Goal: Task Accomplishment & Management: Use online tool/utility

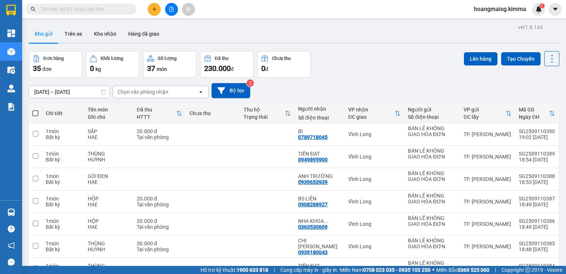
click at [161, 8] on div at bounding box center [171, 9] width 55 height 13
click at [158, 8] on button at bounding box center [154, 9] width 13 height 13
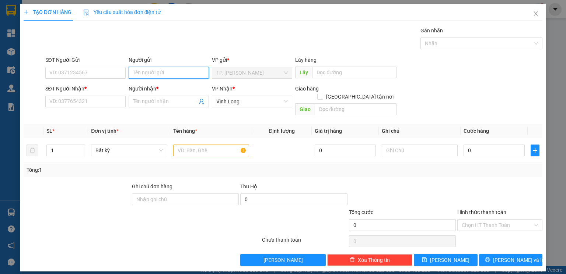
click at [160, 77] on input "Người gửi" at bounding box center [169, 73] width 80 height 12
click at [96, 101] on input "SĐT Người Nhận *" at bounding box center [85, 102] width 80 height 12
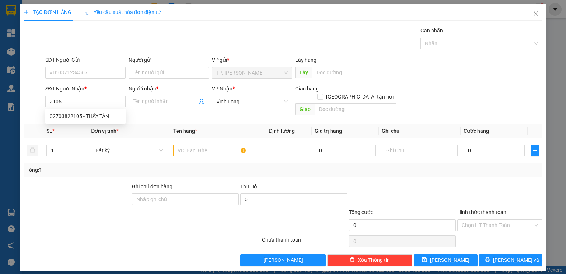
drag, startPoint x: 78, startPoint y: 109, endPoint x: 78, endPoint y: 114, distance: 4.8
click at [78, 110] on div "02703822105 02703822105 - THẦY TÂN" at bounding box center [85, 116] width 80 height 15
click at [86, 100] on input "2105" at bounding box center [85, 102] width 80 height 12
click at [78, 116] on div "02703822105 - THẦY TÂN" at bounding box center [85, 116] width 71 height 8
type input "02703822105"
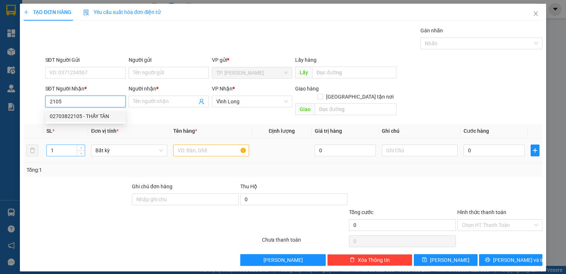
type input "THẦY TÂN"
click at [74, 150] on div "1" at bounding box center [65, 150] width 39 height 15
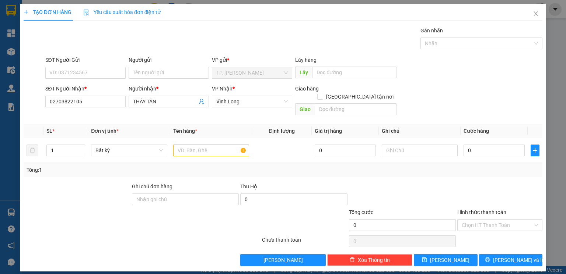
click at [154, 80] on div "Người gửi Tên người gửi" at bounding box center [169, 69] width 80 height 26
click at [155, 79] on input "Người gửi" at bounding box center [169, 73] width 80 height 12
click at [172, 75] on input "B" at bounding box center [169, 73] width 80 height 12
click at [172, 74] on input "B" at bounding box center [169, 73] width 80 height 12
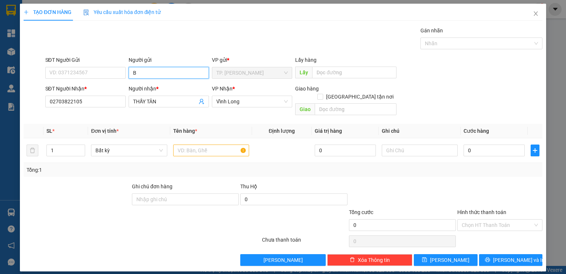
click at [164, 74] on input "B" at bounding box center [169, 73] width 80 height 12
click at [150, 71] on input "B" at bounding box center [169, 73] width 80 height 12
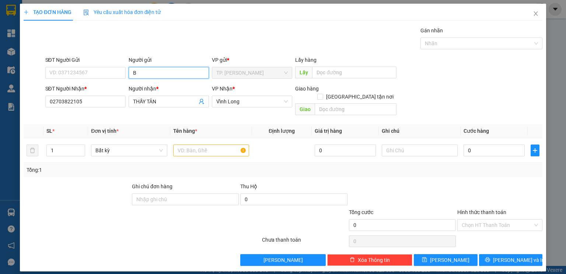
click at [150, 71] on input "B" at bounding box center [169, 73] width 80 height 12
click at [105, 145] on span "Bất kỳ" at bounding box center [128, 150] width 67 height 11
type input "B"
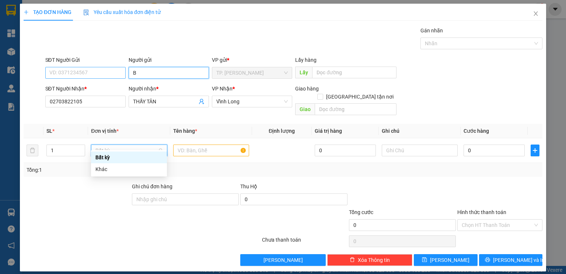
drag, startPoint x: 143, startPoint y: 70, endPoint x: 75, endPoint y: 78, distance: 68.3
click at [142, 72] on input "B" at bounding box center [169, 73] width 80 height 12
click at [82, 78] on div "SĐT Người Gửi VD: 0371234567 Người gửi B VP gửi * TP. Hồ Chí Minh Lấy hàng Lấy" at bounding box center [294, 69] width 500 height 26
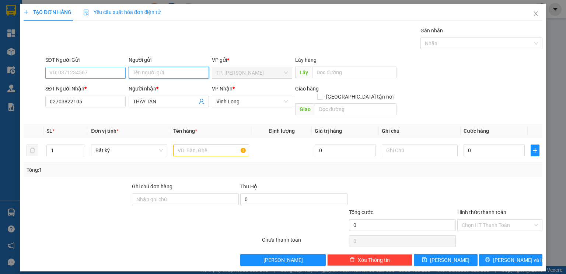
type input "B"
click at [173, 75] on input "B" at bounding box center [169, 73] width 80 height 12
click at [172, 74] on input "B" at bounding box center [169, 73] width 80 height 12
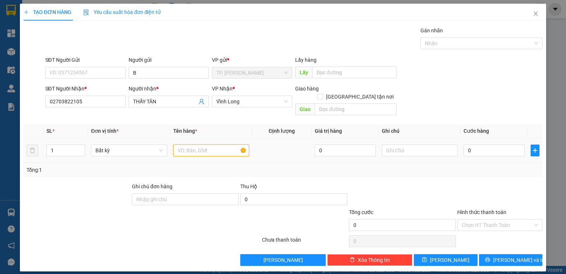
click at [209, 145] on input "text" at bounding box center [211, 151] width 76 height 12
type input "THÙNG"
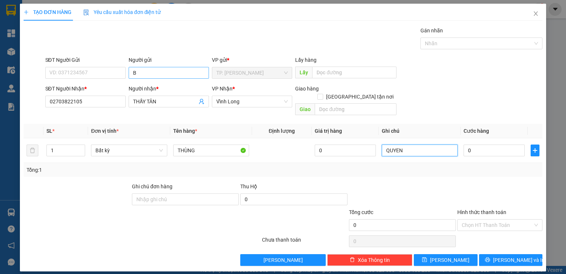
type input "QUYEN"
click at [148, 73] on input "B" at bounding box center [169, 73] width 80 height 12
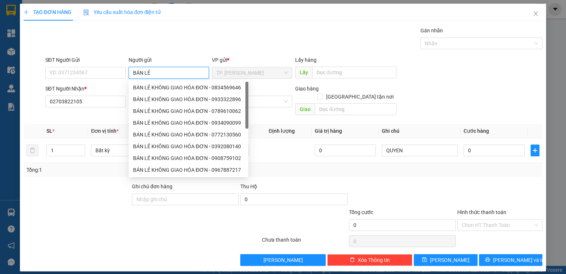
type input "BÁN LẺ K"
click at [189, 85] on div "BÁN LẺ KHÔNG GIAO HÓA ĐƠN - 0834569646" at bounding box center [188, 88] width 111 height 8
type input "0834569646"
type input "BÁN LẺ KHÔNG GIAO HÓA ĐƠN"
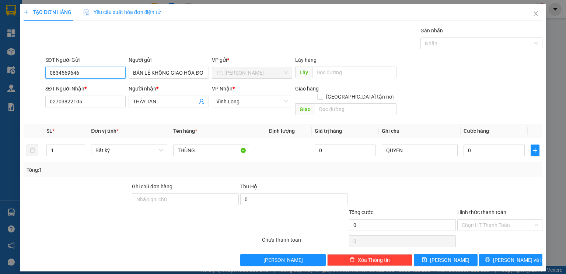
drag, startPoint x: 95, startPoint y: 73, endPoint x: 0, endPoint y: 72, distance: 95.4
click at [0, 72] on div "TẠO ĐƠN HÀNG Yêu cầu xuất hóa đơn điện tử Transit Pickup Surcharge Ids Transit …" at bounding box center [283, 137] width 566 height 274
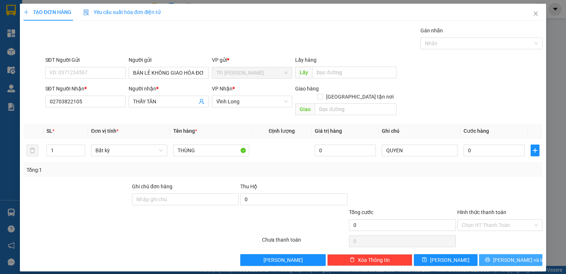
drag, startPoint x: 490, startPoint y: 249, endPoint x: 453, endPoint y: 111, distance: 143.0
click at [490, 246] on div "Transit Pickup Surcharge Ids Transit Deliver Surcharge Ids Transit Deliver Surc…" at bounding box center [283, 147] width 519 height 240
click at [510, 256] on span "Lưu và In" at bounding box center [519, 260] width 52 height 8
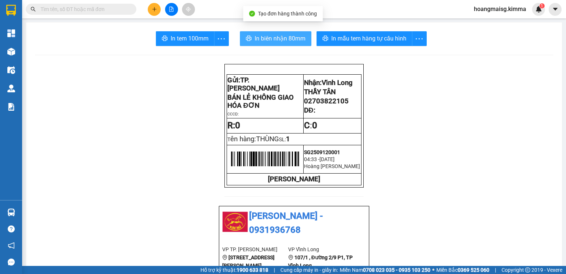
click at [275, 41] on span "In biên nhận 80mm" at bounding box center [279, 38] width 51 height 9
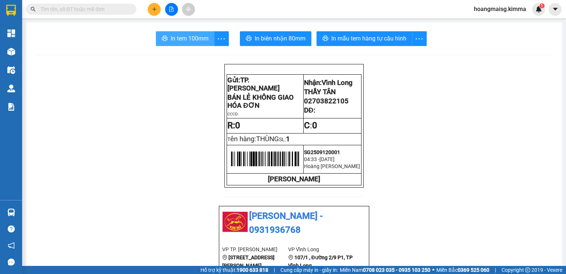
click at [187, 41] on span "In tem 100mm" at bounding box center [190, 38] width 38 height 9
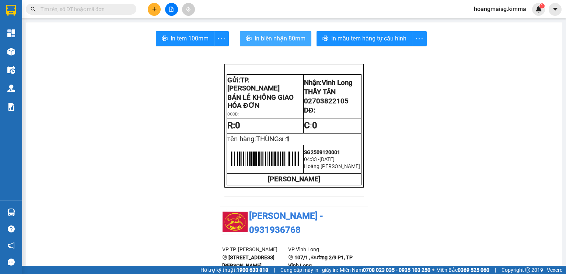
drag, startPoint x: 253, startPoint y: 36, endPoint x: 369, endPoint y: 46, distance: 115.8
click at [257, 35] on span "In biên nhận 80mm" at bounding box center [279, 38] width 51 height 9
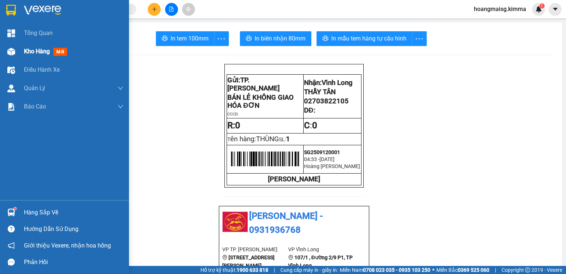
click at [26, 53] on span "Kho hàng" at bounding box center [37, 51] width 26 height 7
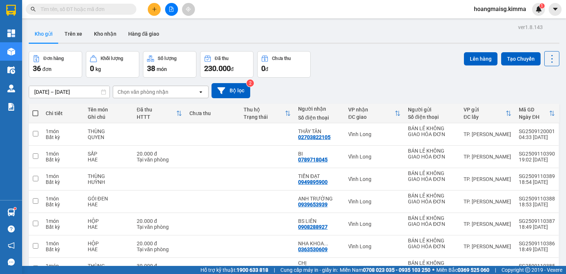
click at [38, 112] on span at bounding box center [35, 113] width 6 height 6
click at [35, 110] on input "checkbox" at bounding box center [35, 110] width 0 height 0
checkbox input "true"
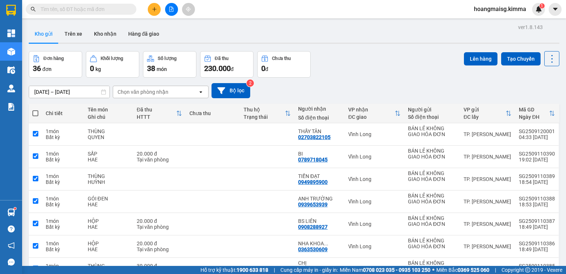
checkbox input "true"
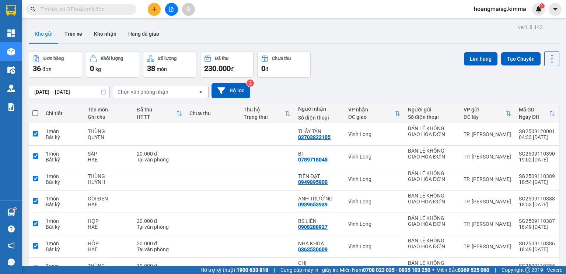
checkbox input "true"
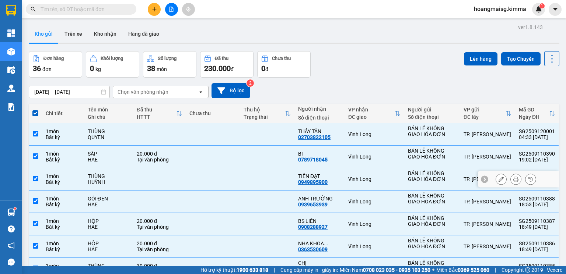
scroll to position [107, 0]
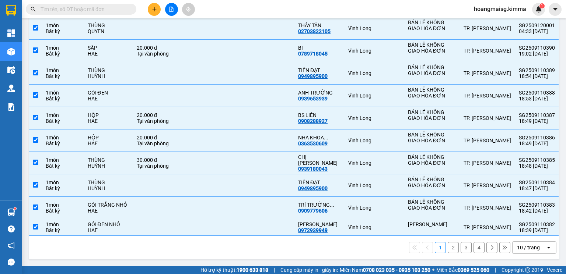
click at [545, 247] on icon "open" at bounding box center [548, 248] width 6 height 6
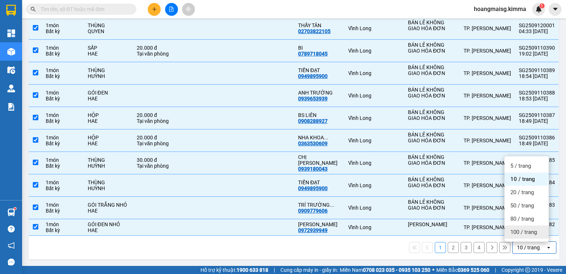
click at [531, 226] on div "100 / trang" at bounding box center [526, 232] width 44 height 13
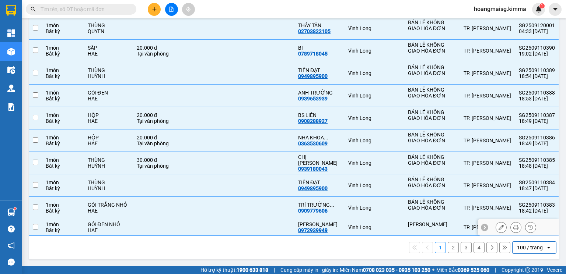
checkbox input "false"
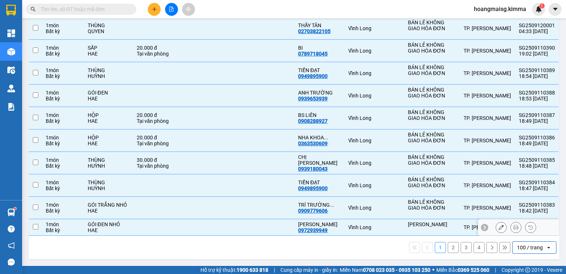
checkbox input "false"
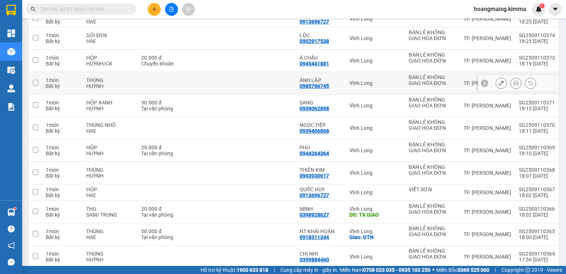
scroll to position [491, 0]
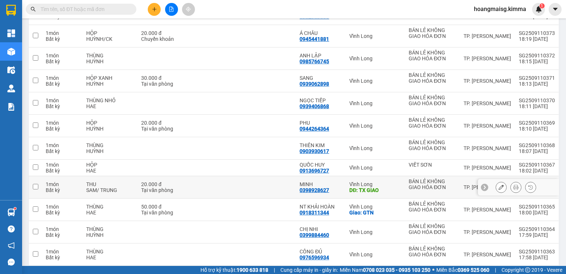
click at [388, 187] on div "Vĩnh Long" at bounding box center [375, 185] width 52 height 6
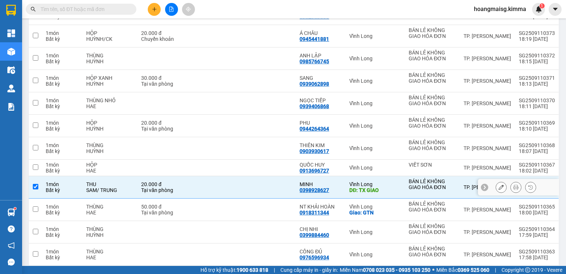
click at [388, 187] on div "Vĩnh Long" at bounding box center [375, 185] width 52 height 6
checkbox input "false"
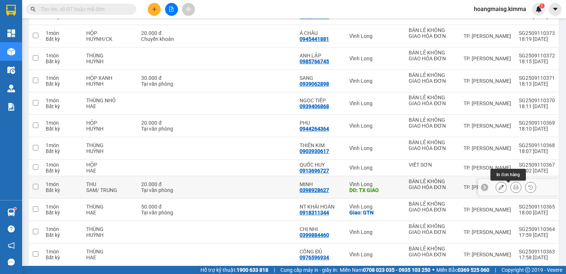
click at [513, 187] on icon at bounding box center [515, 187] width 5 height 5
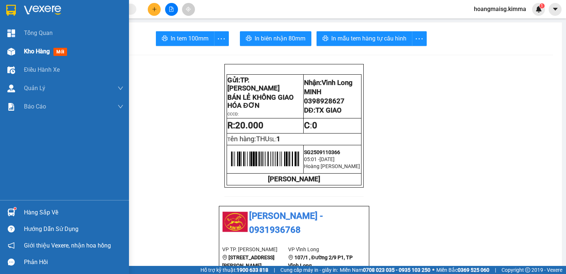
click at [33, 52] on span "Kho hàng" at bounding box center [37, 51] width 26 height 7
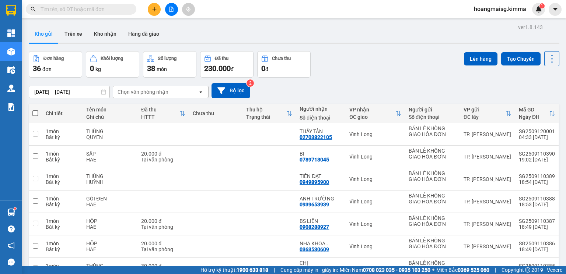
click at [37, 110] on label at bounding box center [35, 113] width 6 height 7
click at [35, 110] on input "checkbox" at bounding box center [35, 110] width 0 height 0
checkbox input "true"
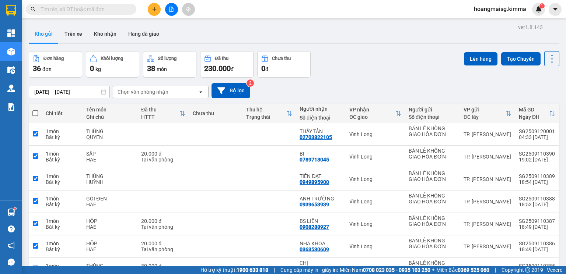
checkbox input "true"
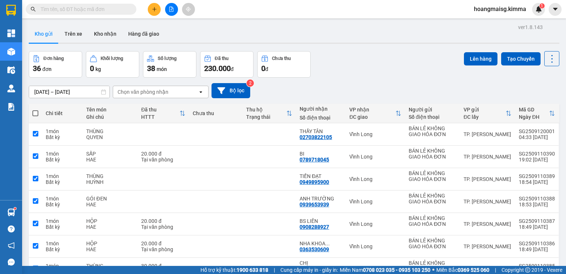
checkbox input "true"
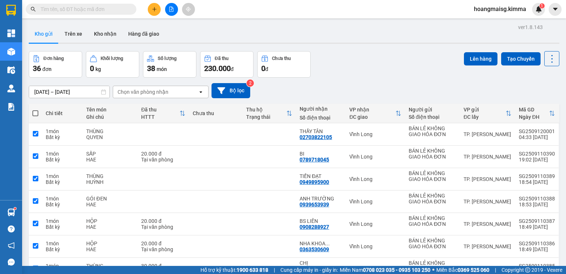
checkbox input "true"
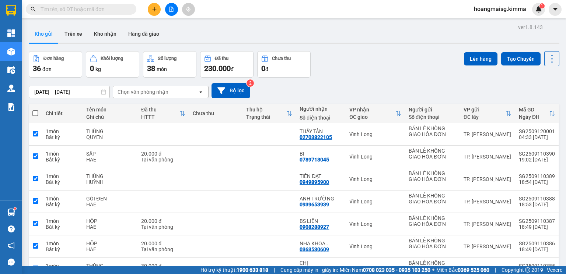
checkbox input "true"
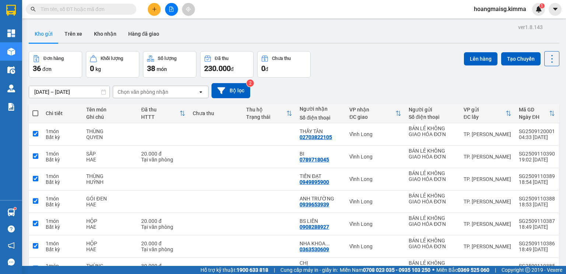
checkbox input "true"
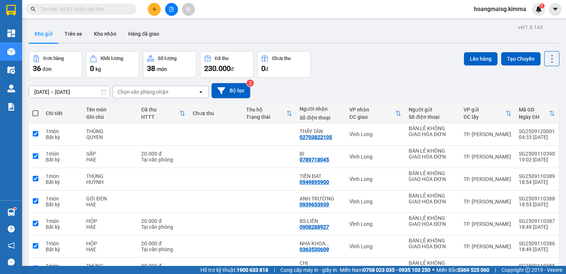
checkbox input "true"
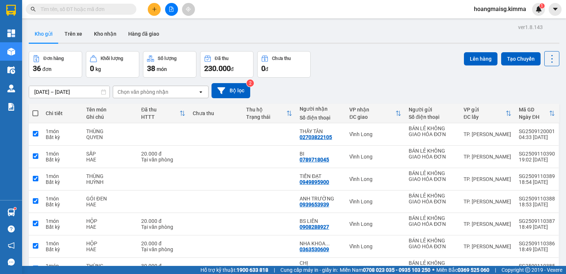
checkbox input "true"
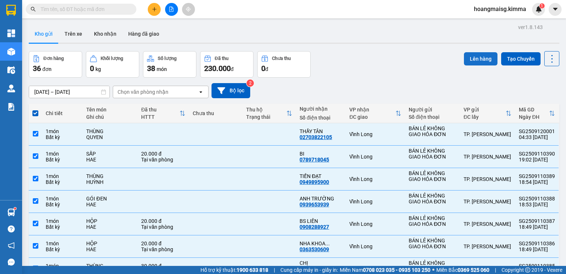
click at [476, 56] on button "Lên hàng" at bounding box center [481, 58] width 34 height 13
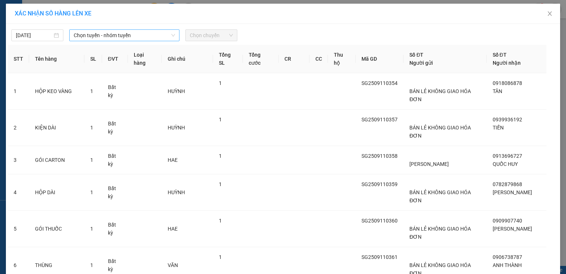
click at [129, 35] on span "Chọn tuyến - nhóm tuyến" at bounding box center [124, 35] width 101 height 11
click at [130, 35] on span "Chọn tuyến - nhóm tuyến" at bounding box center [124, 35] width 101 height 11
click at [142, 33] on span "Chọn tuyến - nhóm tuyến" at bounding box center [124, 35] width 101 height 11
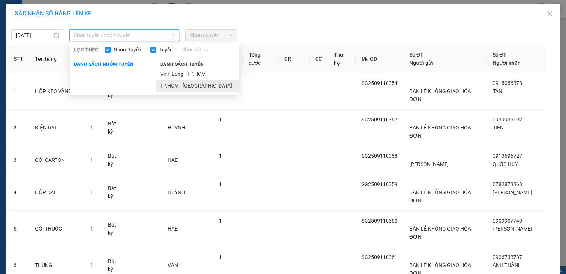
click at [174, 87] on li "TP.HCM - Vĩnh Long" at bounding box center [197, 86] width 83 height 12
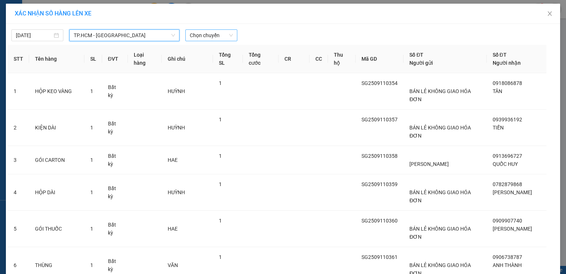
click at [201, 32] on span "Chọn chuyến" at bounding box center [211, 35] width 43 height 11
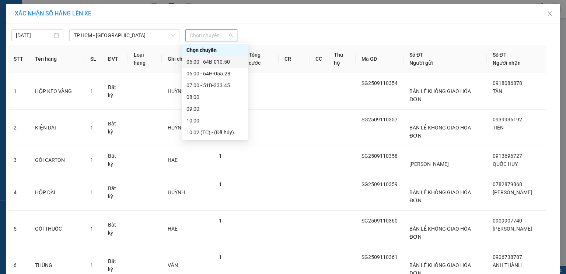
click at [213, 60] on div "05:00 - 64B-010.50" at bounding box center [214, 62] width 57 height 8
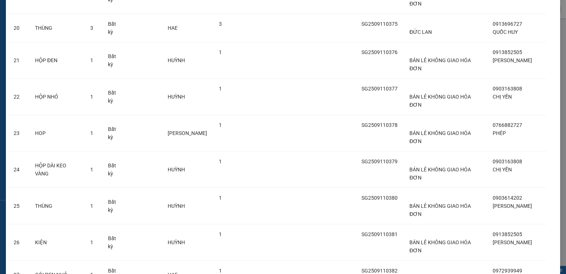
scroll to position [879, 0]
